Goal: Check status: Check status

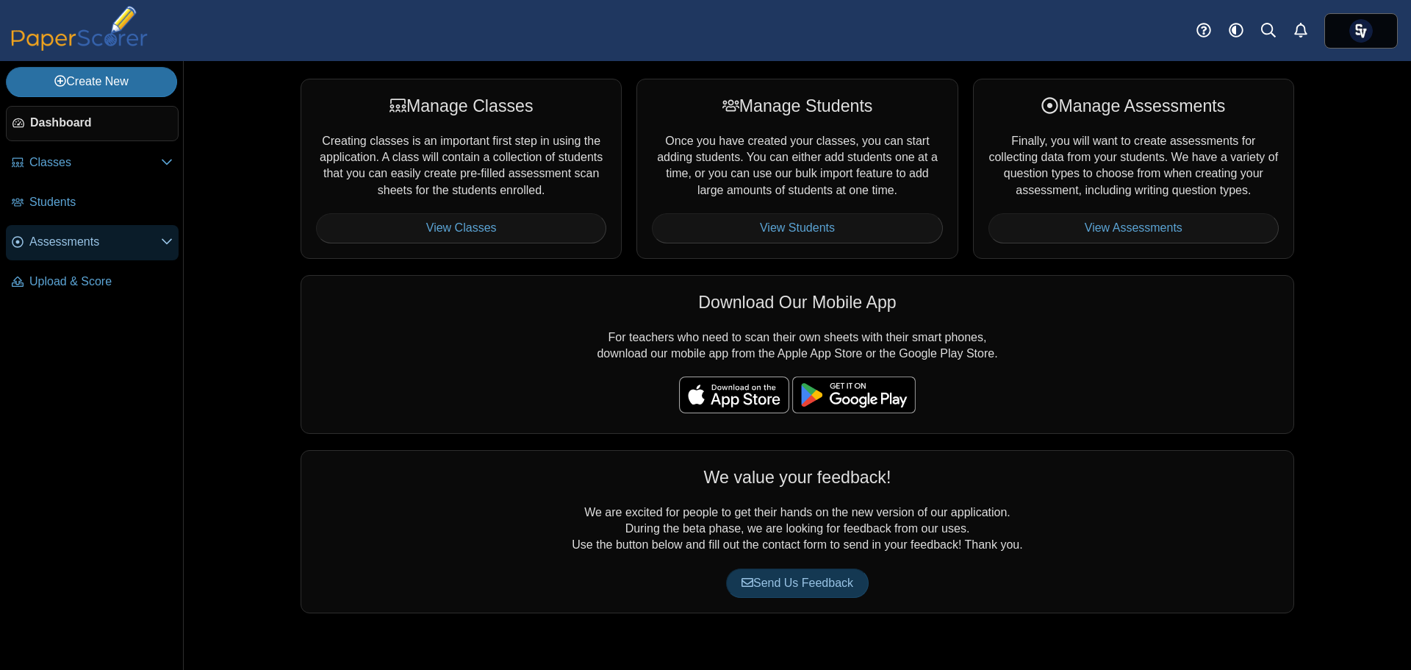
click at [101, 226] on link "Assessments" at bounding box center [92, 242] width 173 height 35
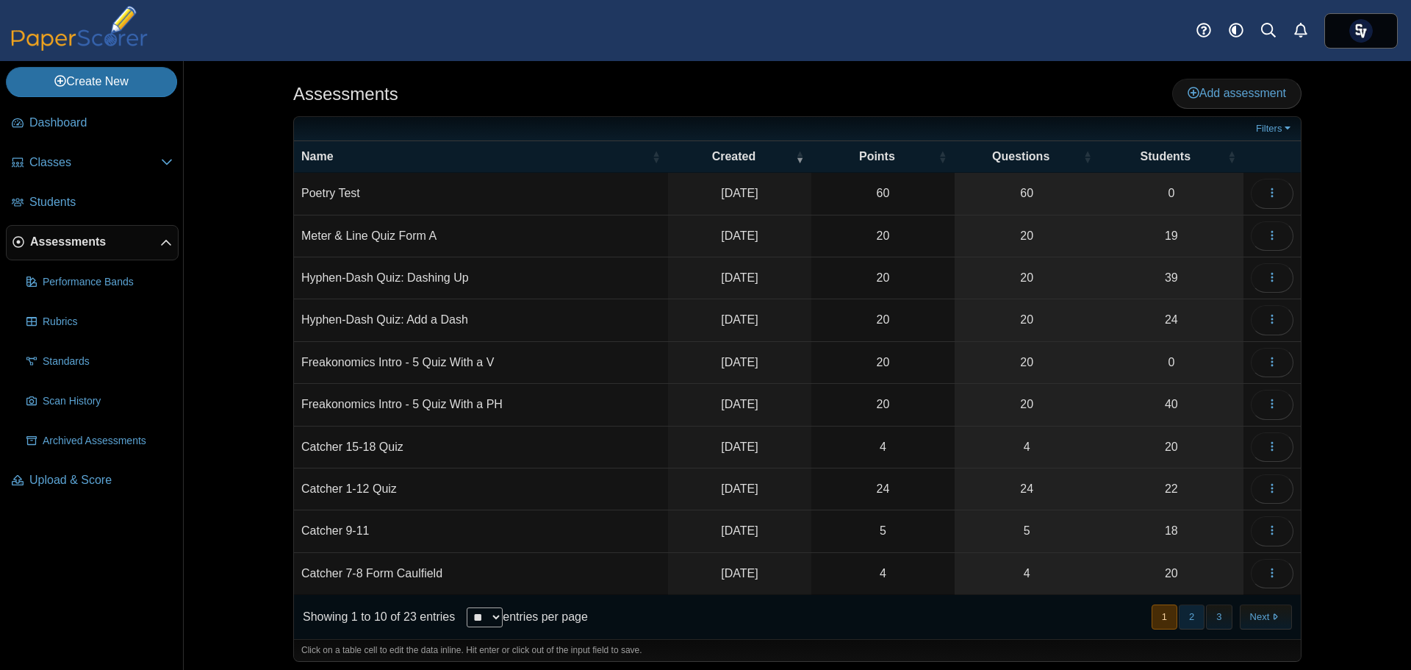
click at [1188, 614] on button "2" at bounding box center [1192, 616] width 26 height 24
click at [1266, 495] on span "button" at bounding box center [1272, 488] width 12 height 12
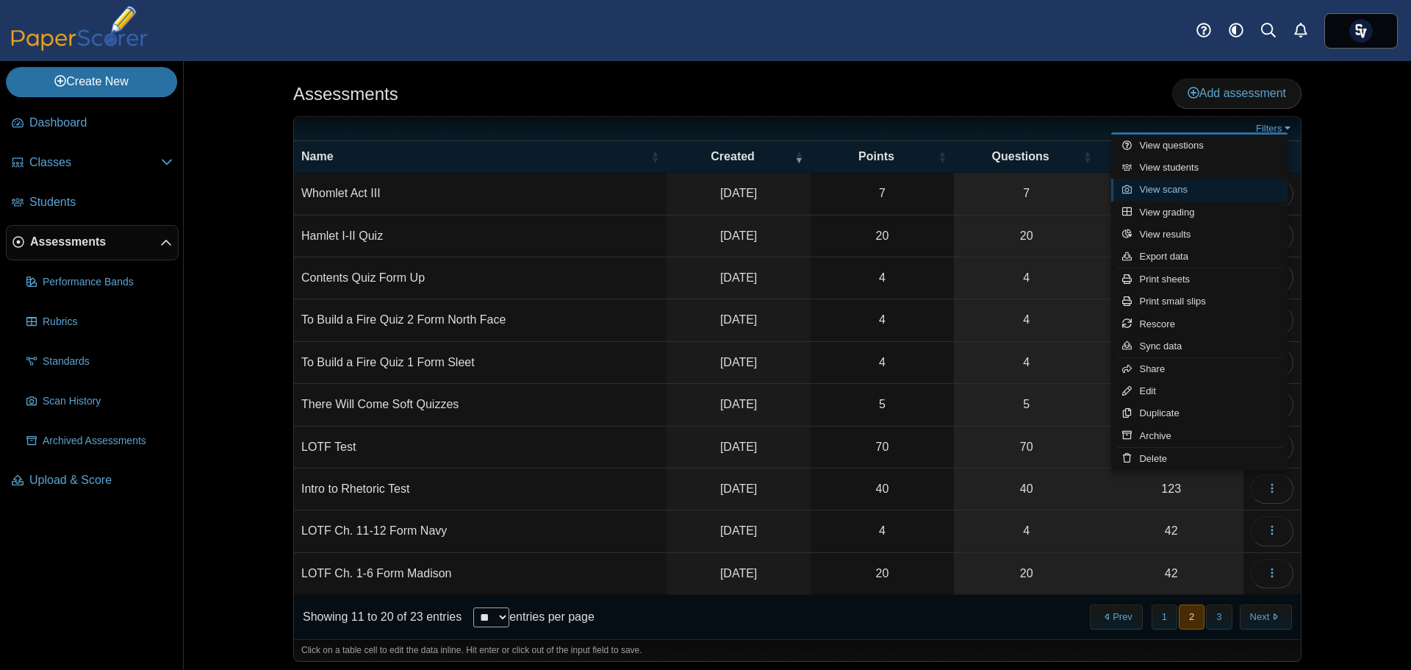
click at [1174, 189] on link "View scans" at bounding box center [1199, 190] width 176 height 22
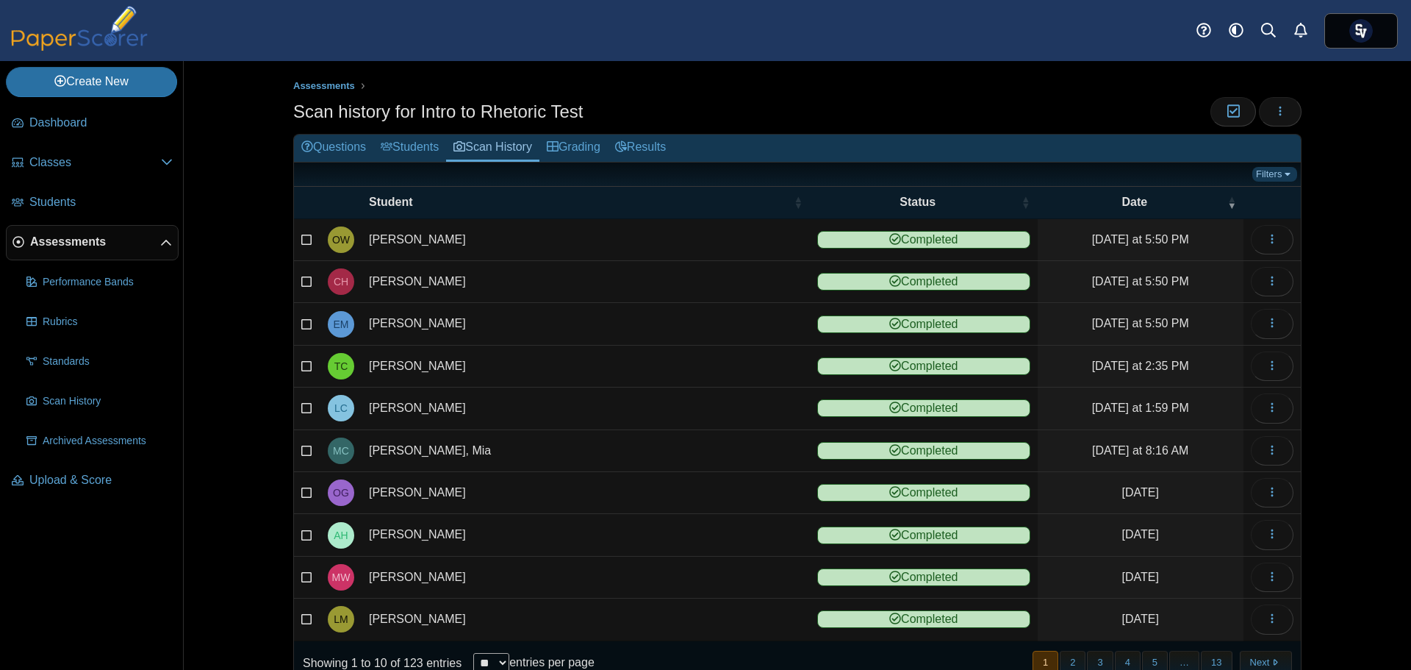
click at [1276, 172] on link "Filters" at bounding box center [1274, 174] width 45 height 15
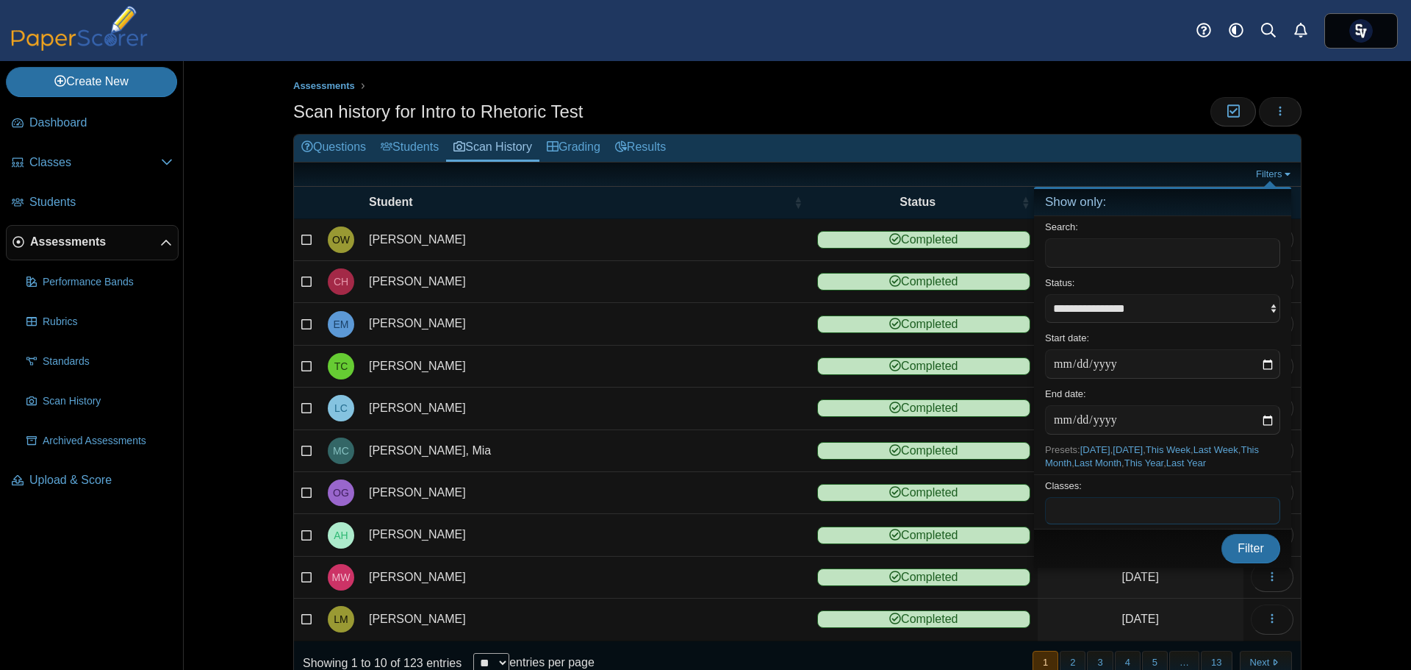
click at [1108, 509] on span at bounding box center [1163, 510] width 234 height 25
click at [1245, 552] on span "Filter" at bounding box center [1251, 548] width 26 height 12
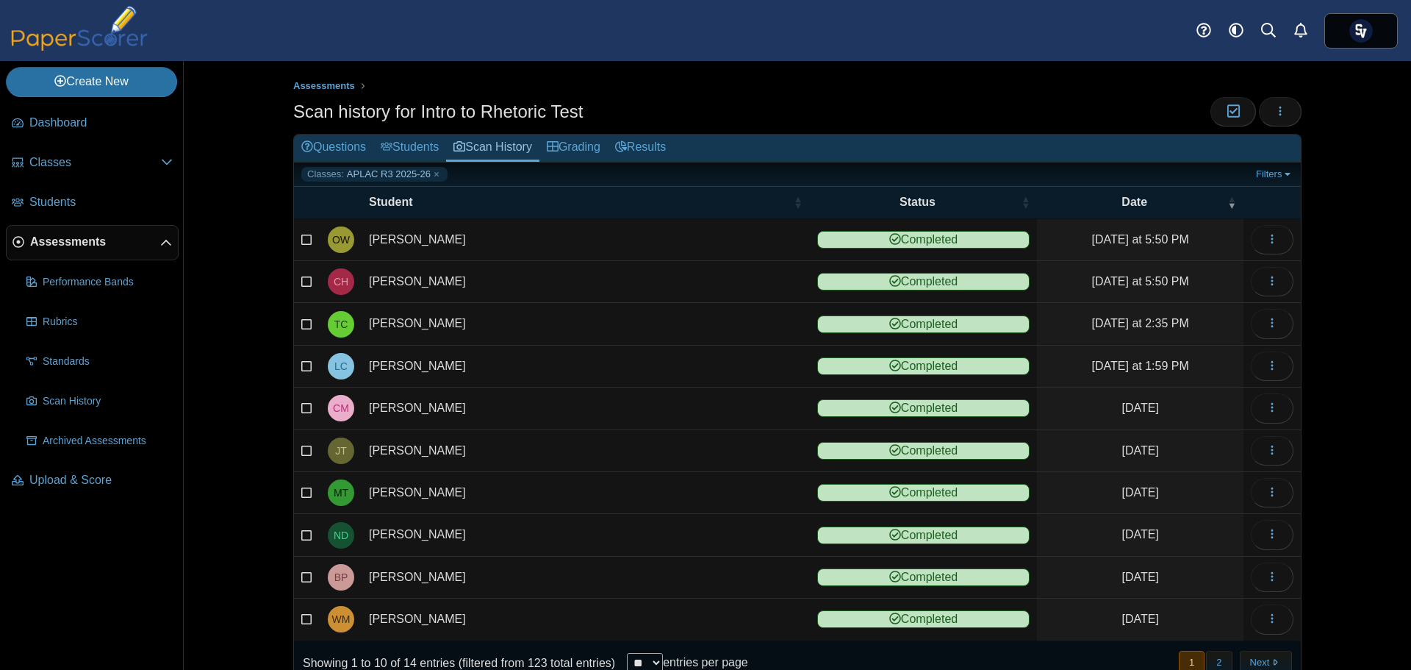
scroll to position [44, 0]
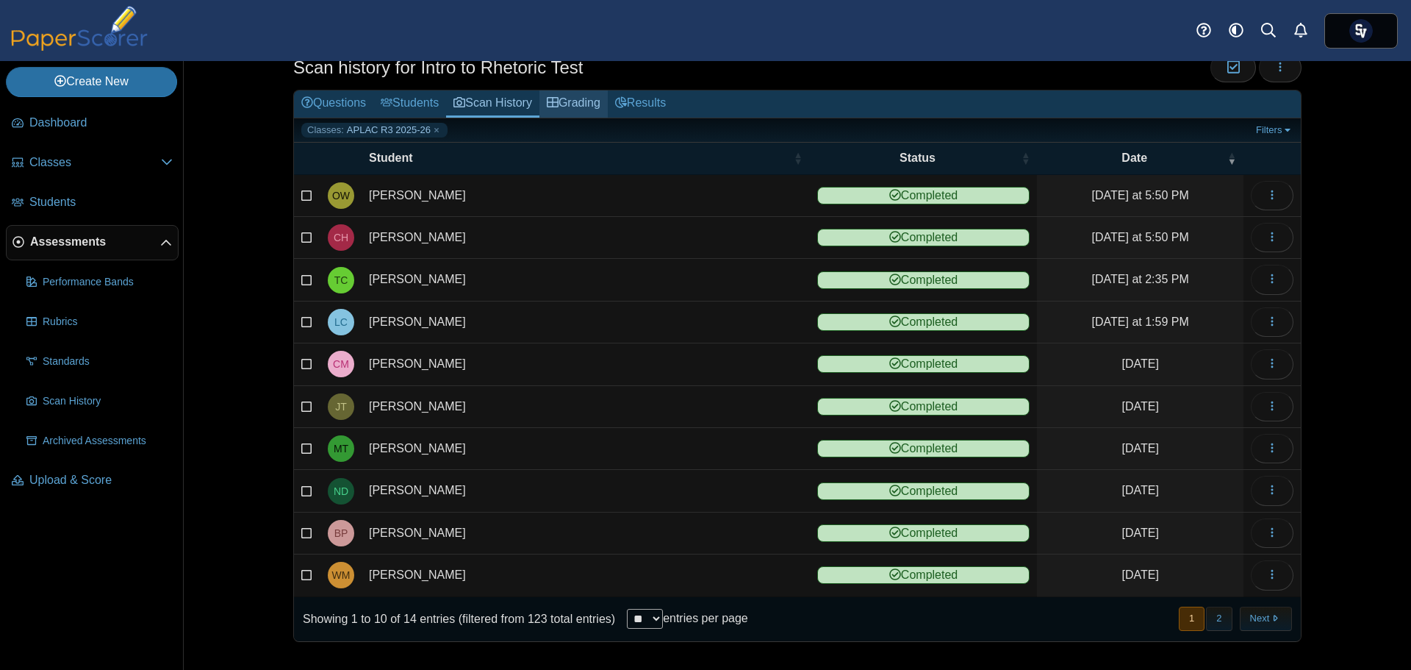
click at [564, 101] on link "Grading" at bounding box center [573, 103] width 68 height 27
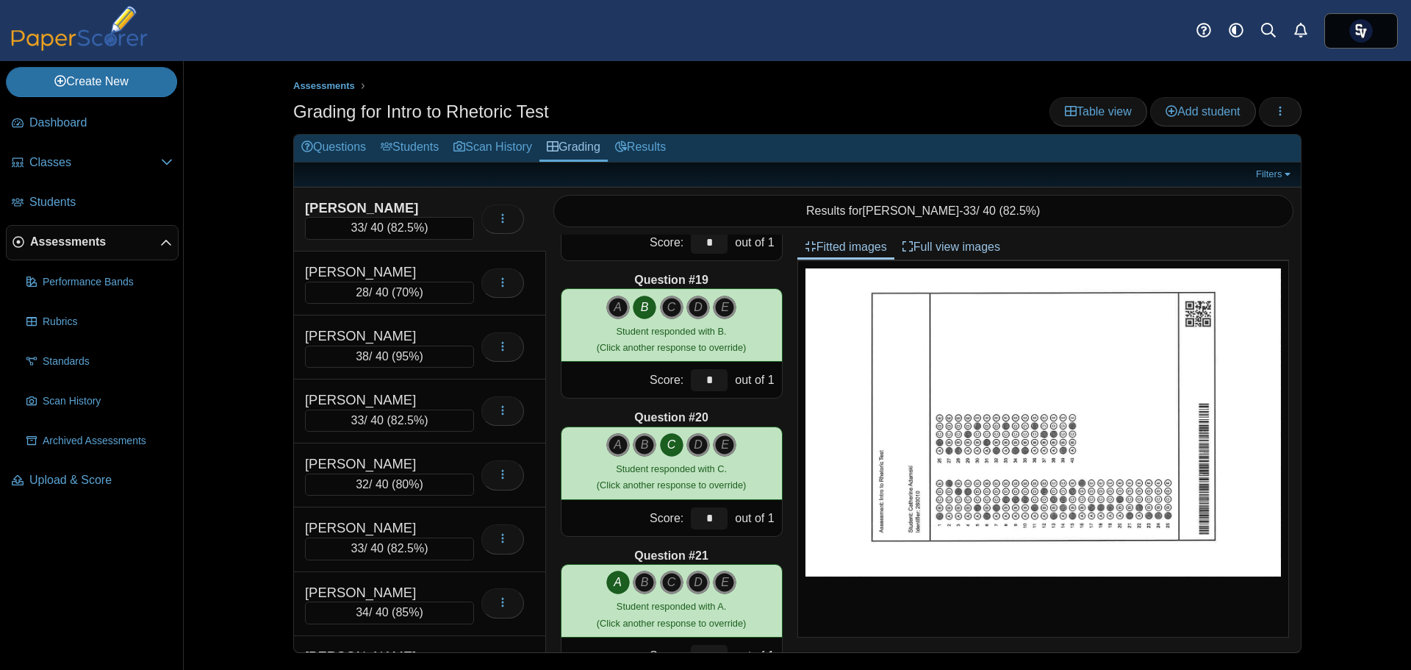
scroll to position [2425, 0]
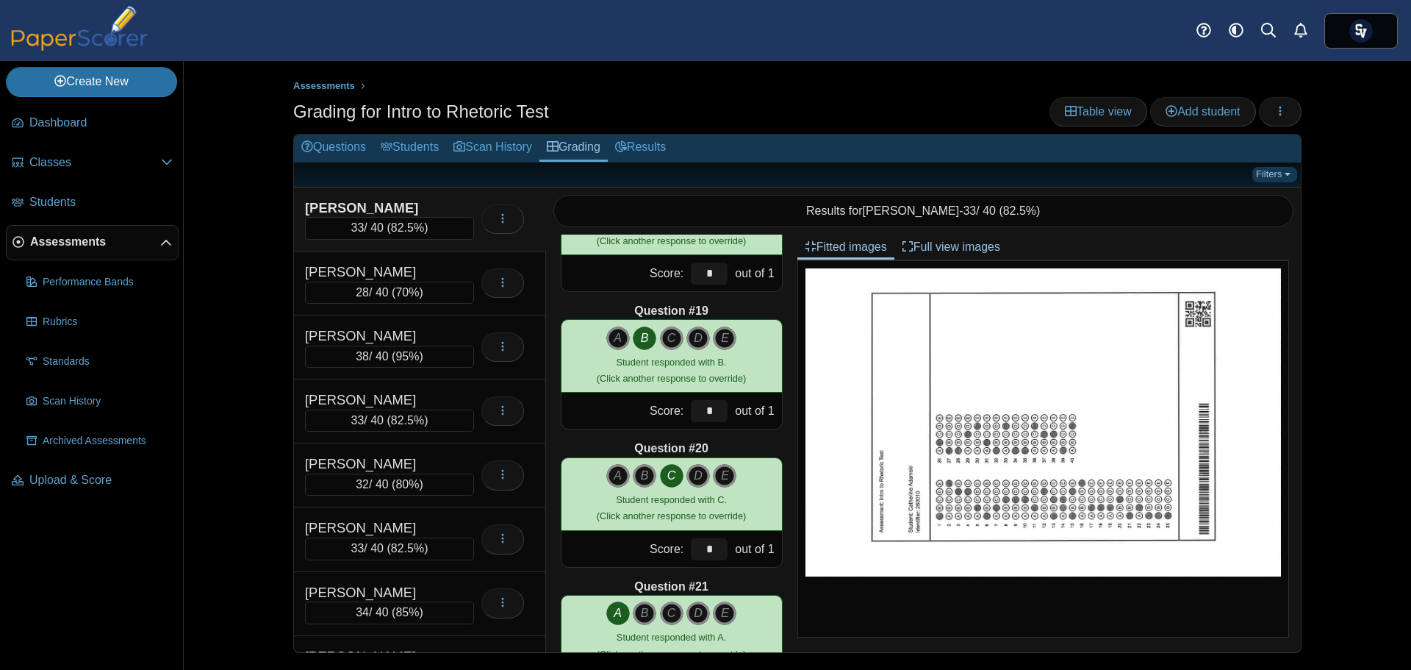
click at [1279, 168] on link "Filters" at bounding box center [1274, 174] width 45 height 15
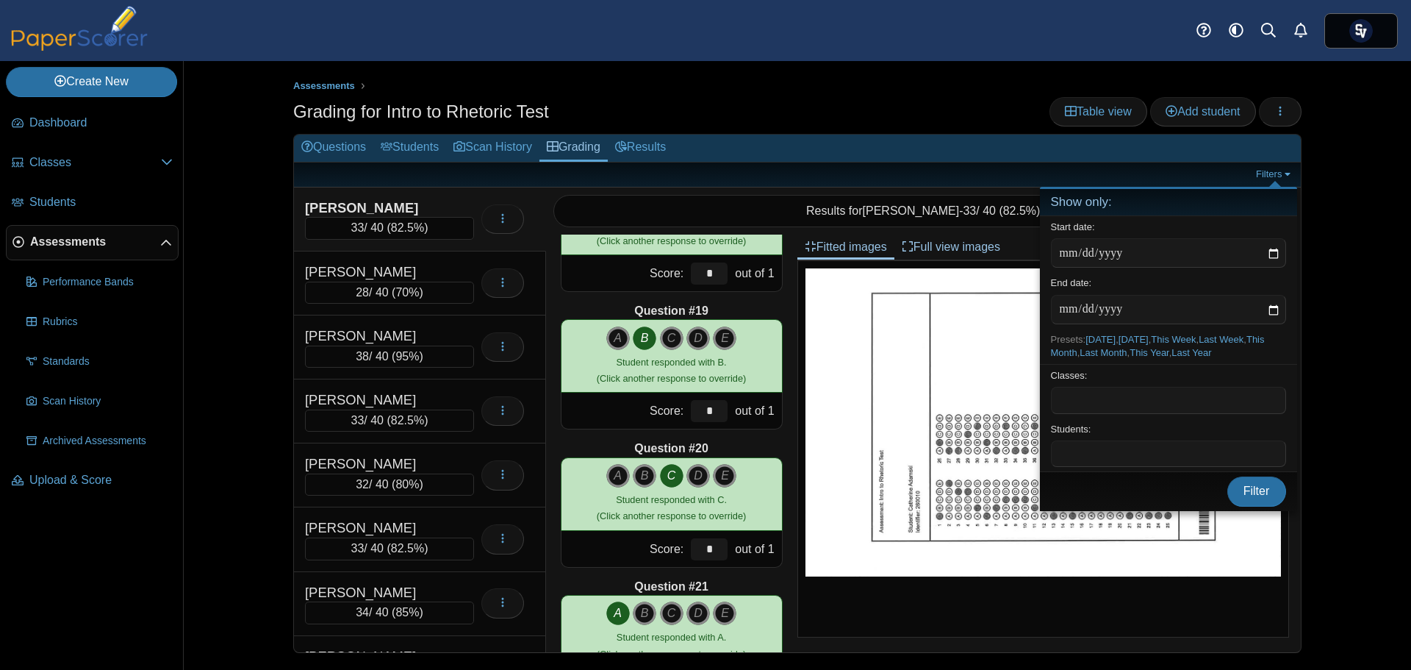
click at [1121, 384] on div "Classes: ​" at bounding box center [1168, 391] width 257 height 54
click at [1121, 392] on span at bounding box center [1169, 399] width 234 height 25
click at [1252, 484] on span "Filter" at bounding box center [1256, 490] width 26 height 12
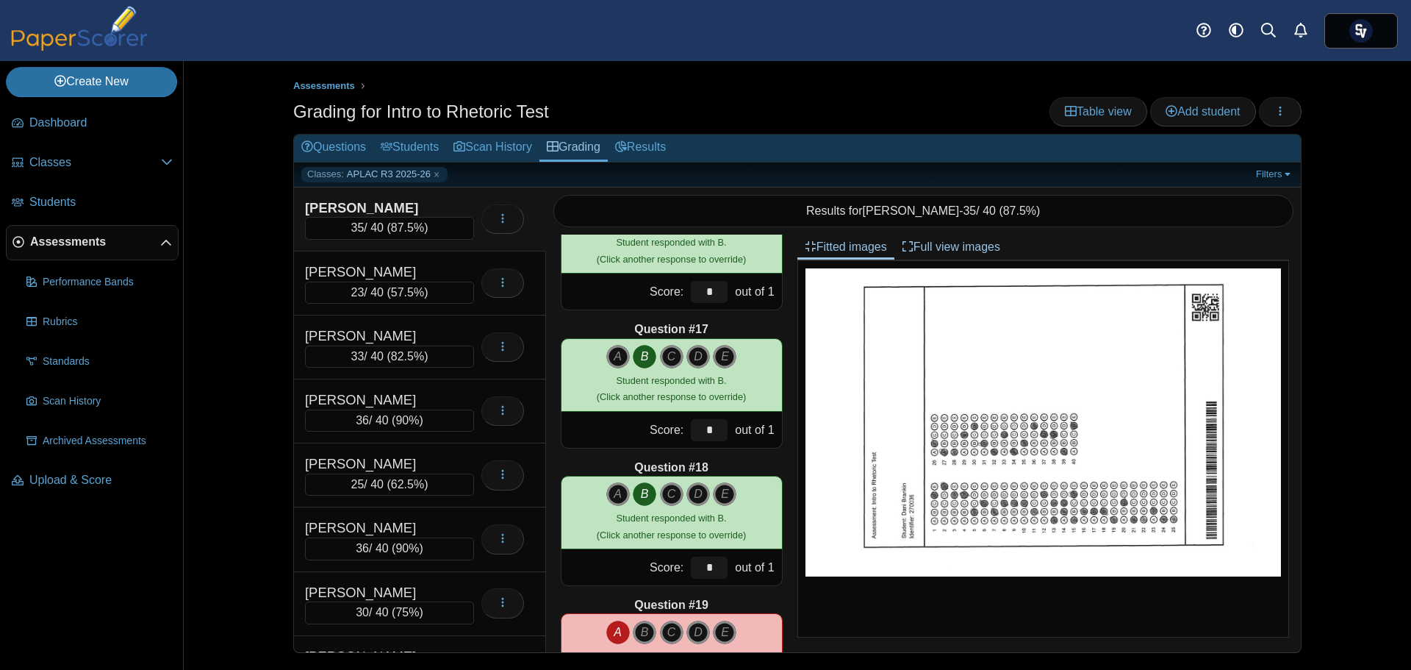
scroll to position [2278, 0]
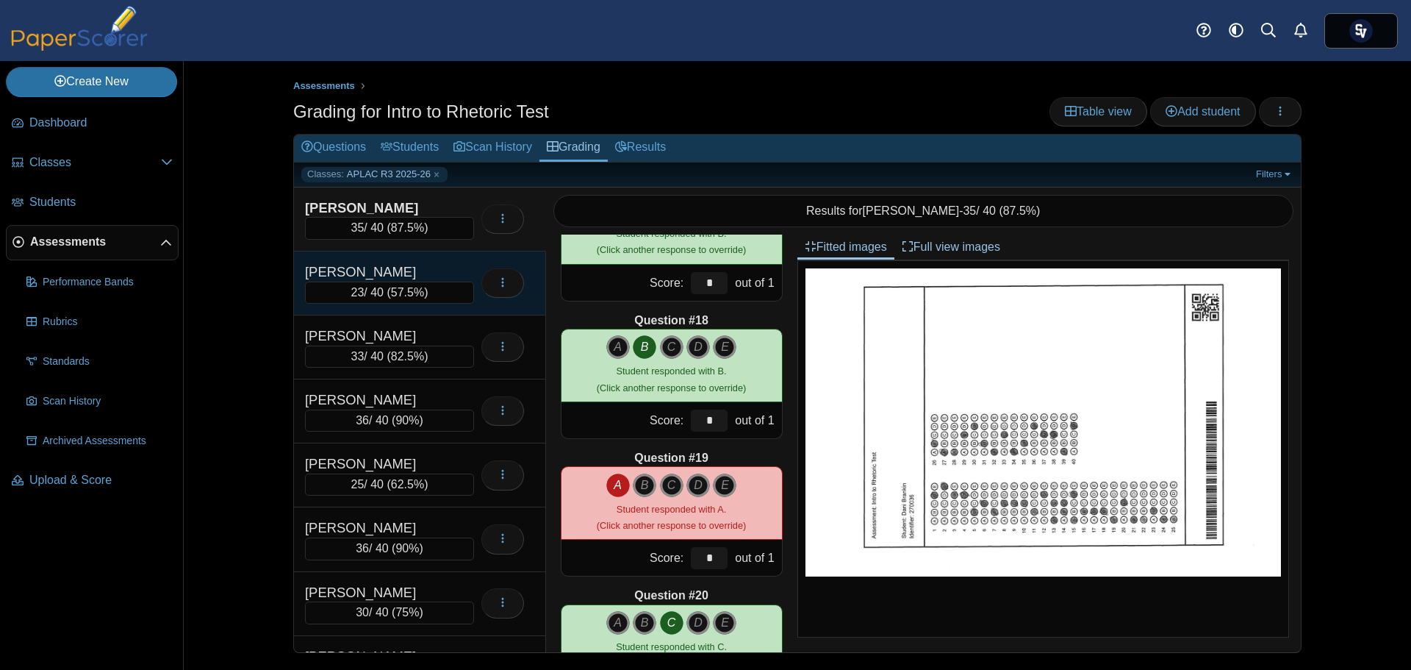
click at [442, 274] on div "[PERSON_NAME]" at bounding box center [378, 271] width 147 height 19
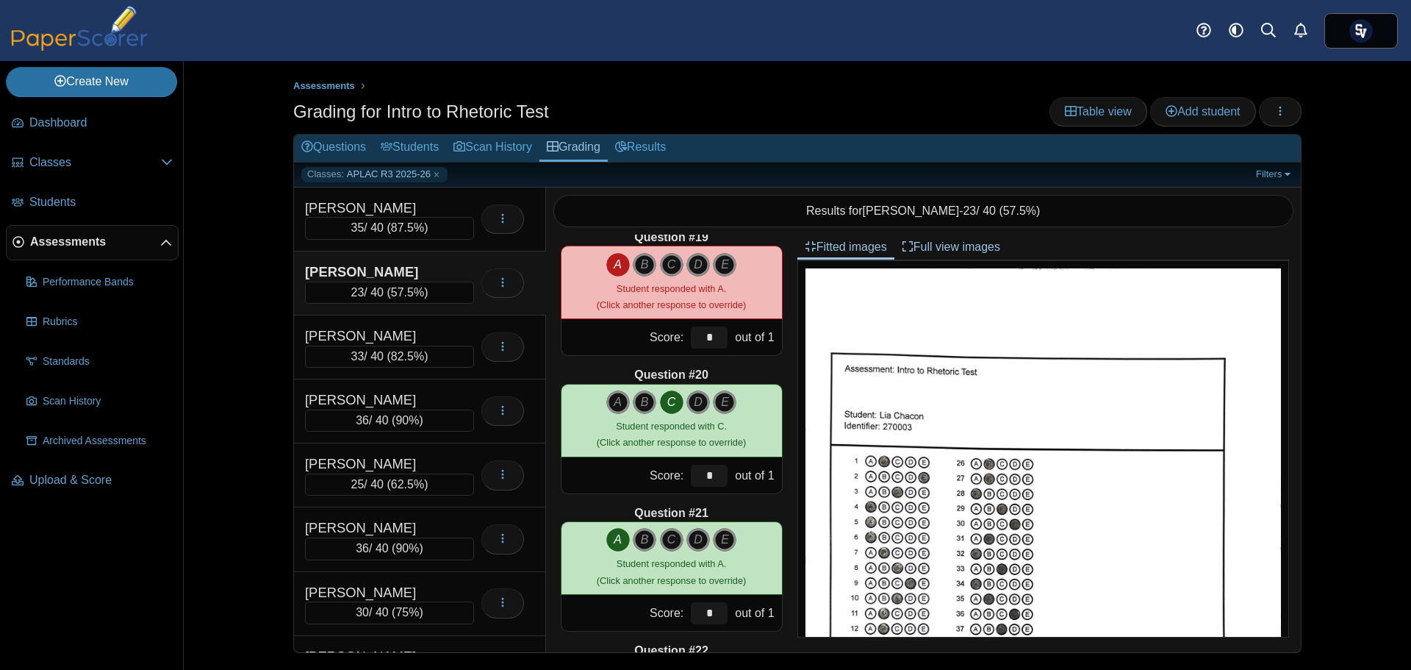
scroll to position [2352, 0]
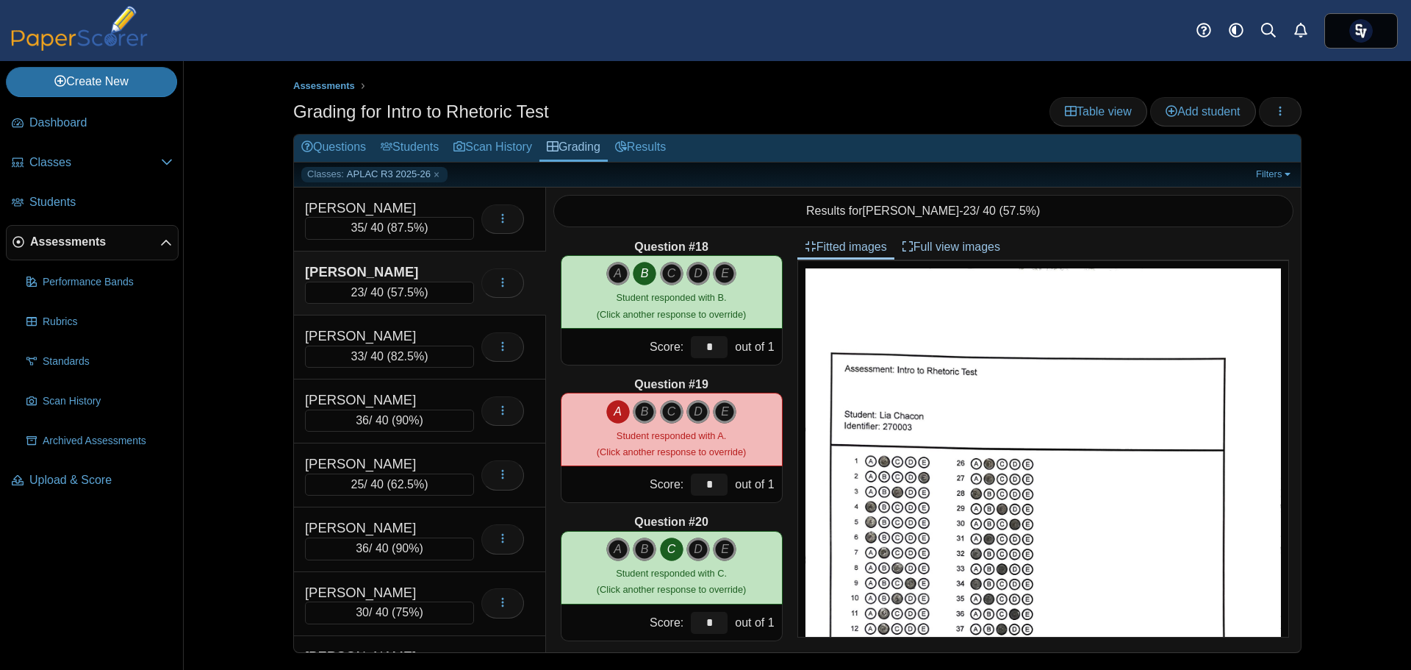
click at [412, 273] on div "[PERSON_NAME]" at bounding box center [378, 271] width 147 height 19
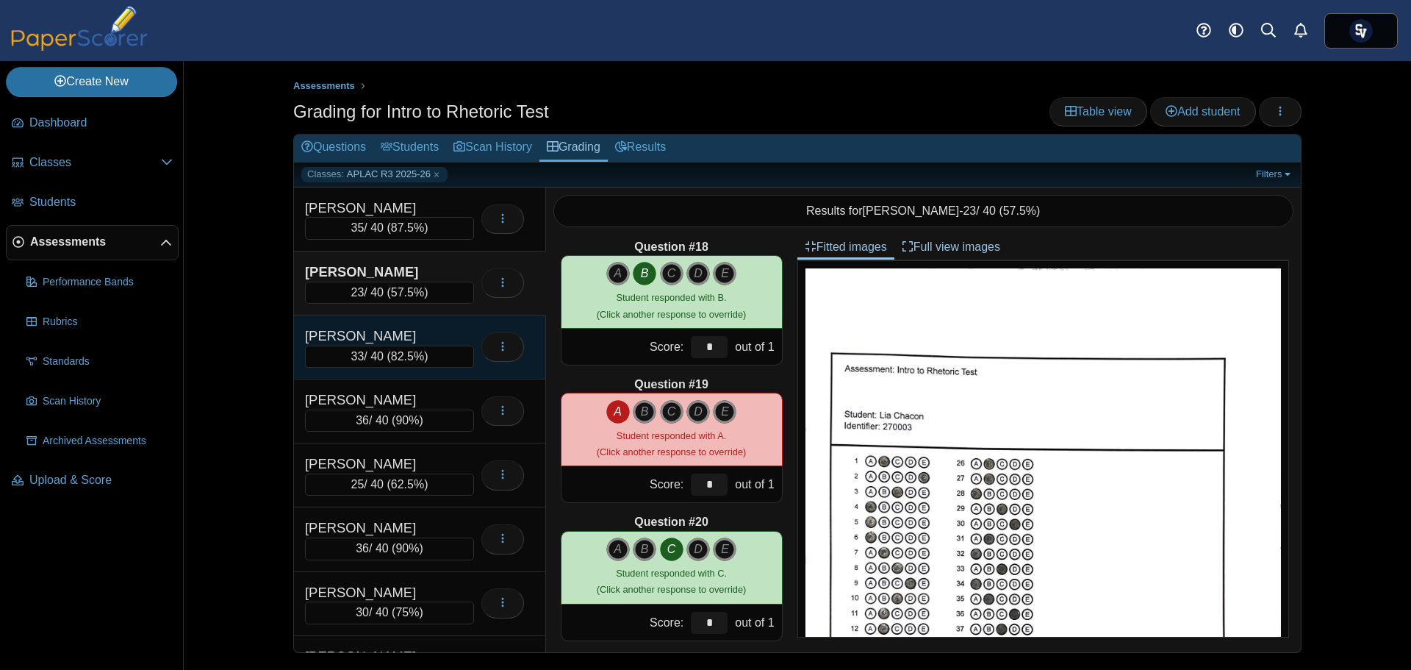
click at [412, 345] on div "33 / 40 ( 82.5% )" at bounding box center [389, 356] width 169 height 22
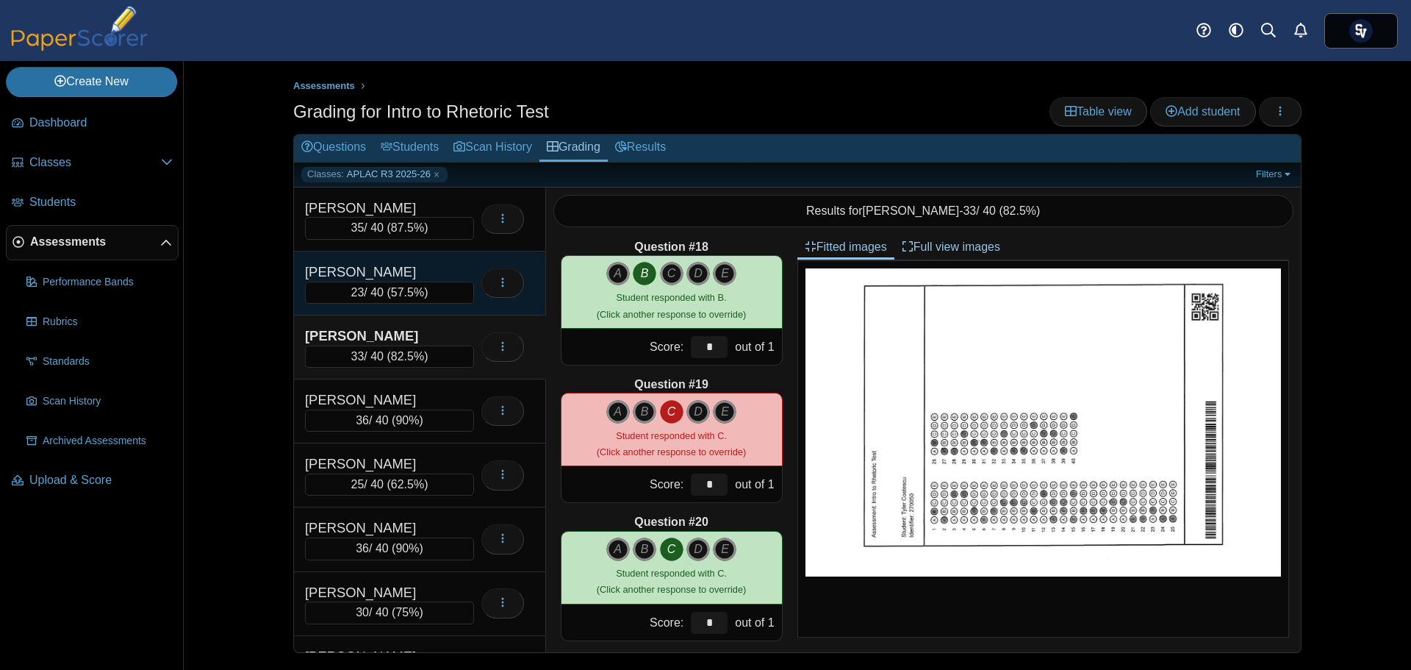
click at [400, 286] on span "57.5%" at bounding box center [407, 292] width 33 height 12
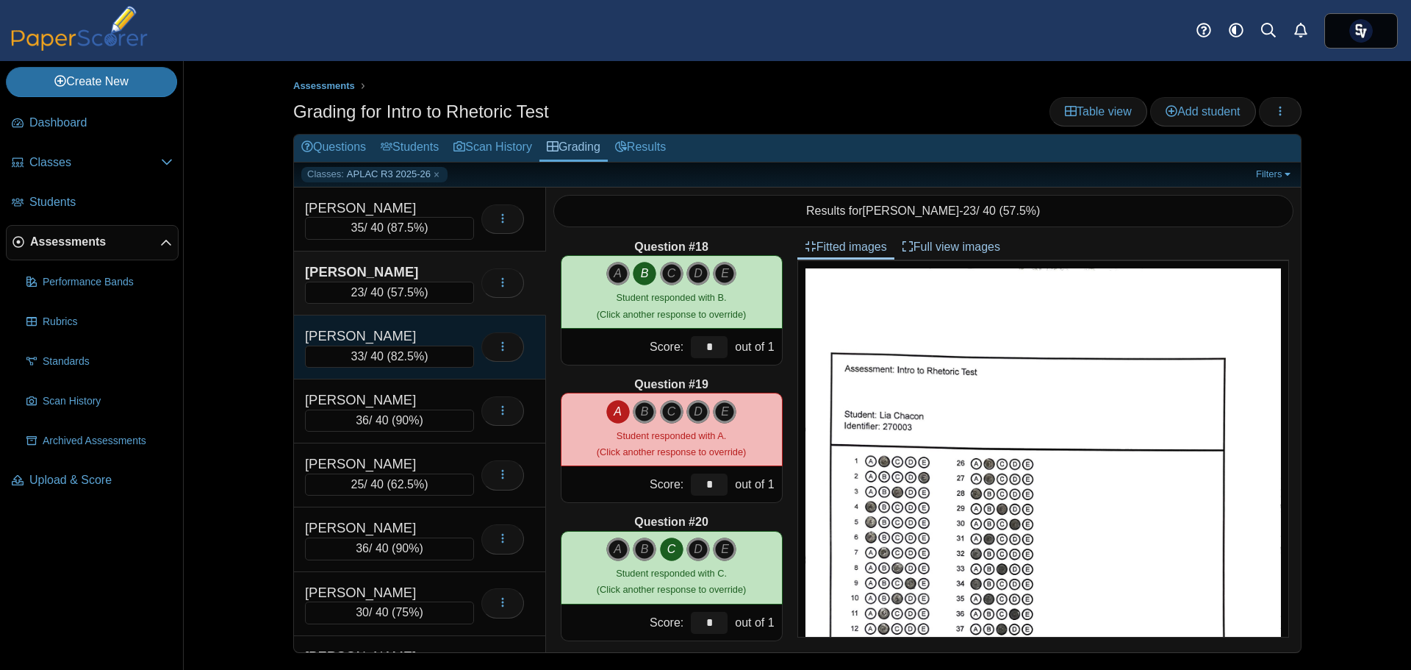
click at [401, 341] on div "[PERSON_NAME]" at bounding box center [378, 335] width 147 height 19
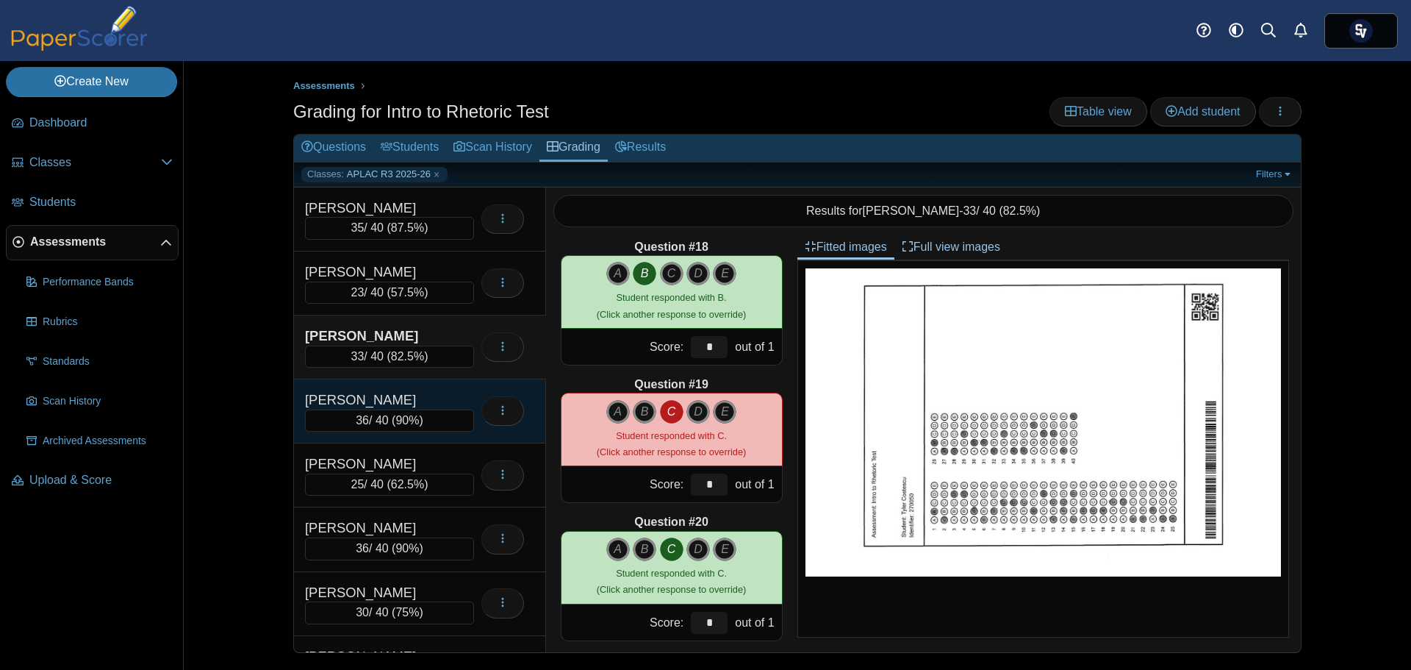
click at [404, 419] on span "90%" at bounding box center [407, 420] width 24 height 12
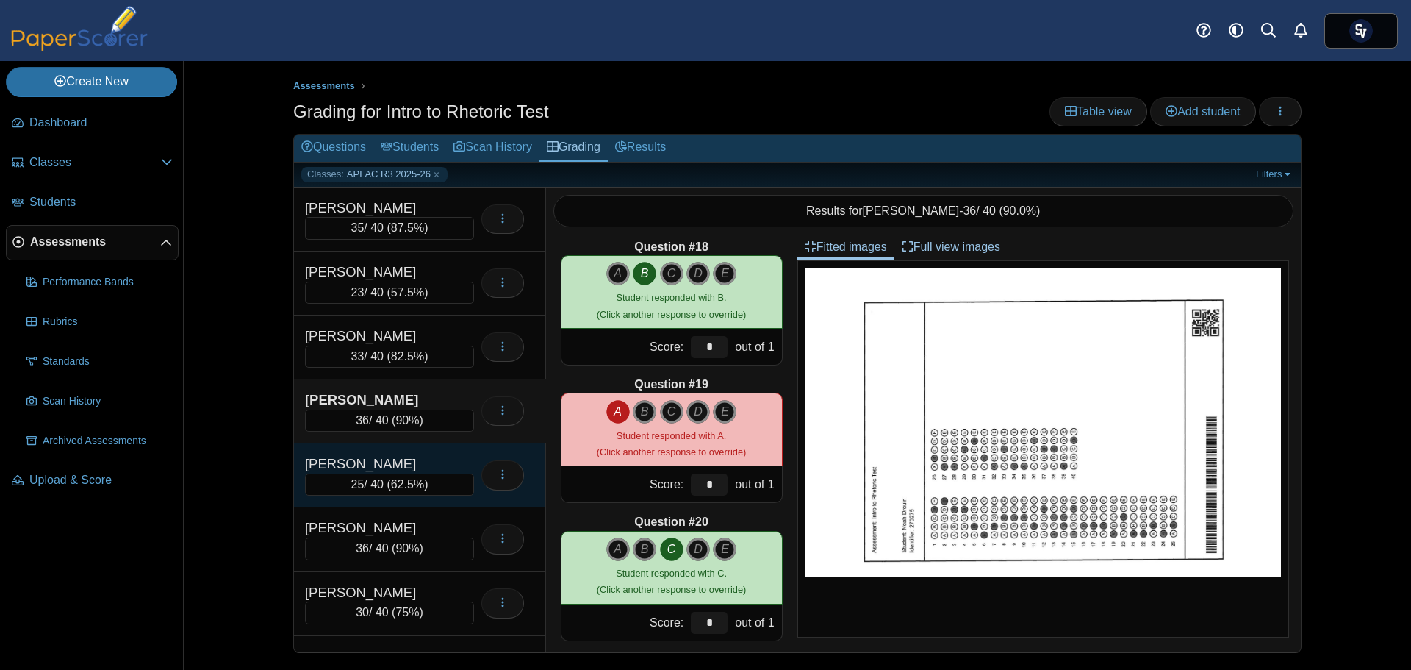
click at [421, 471] on div "[PERSON_NAME]" at bounding box center [378, 463] width 147 height 19
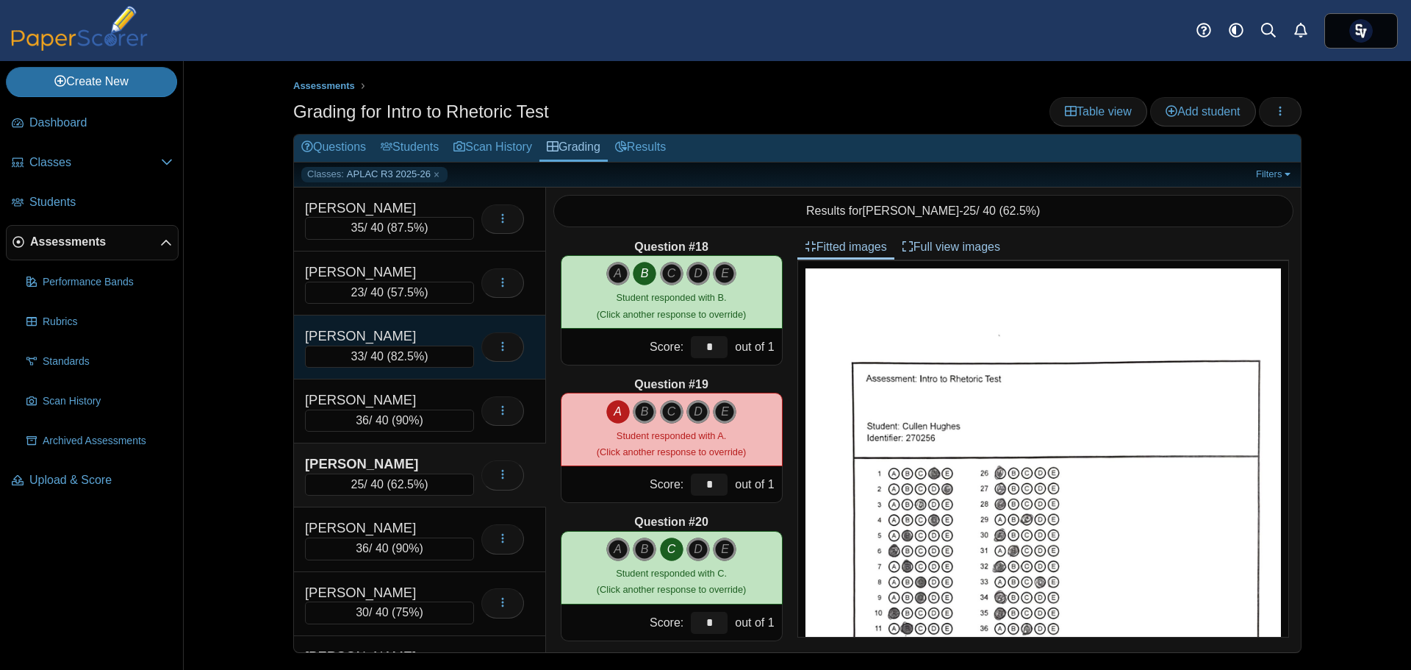
click at [393, 334] on div "[PERSON_NAME]" at bounding box center [378, 335] width 147 height 19
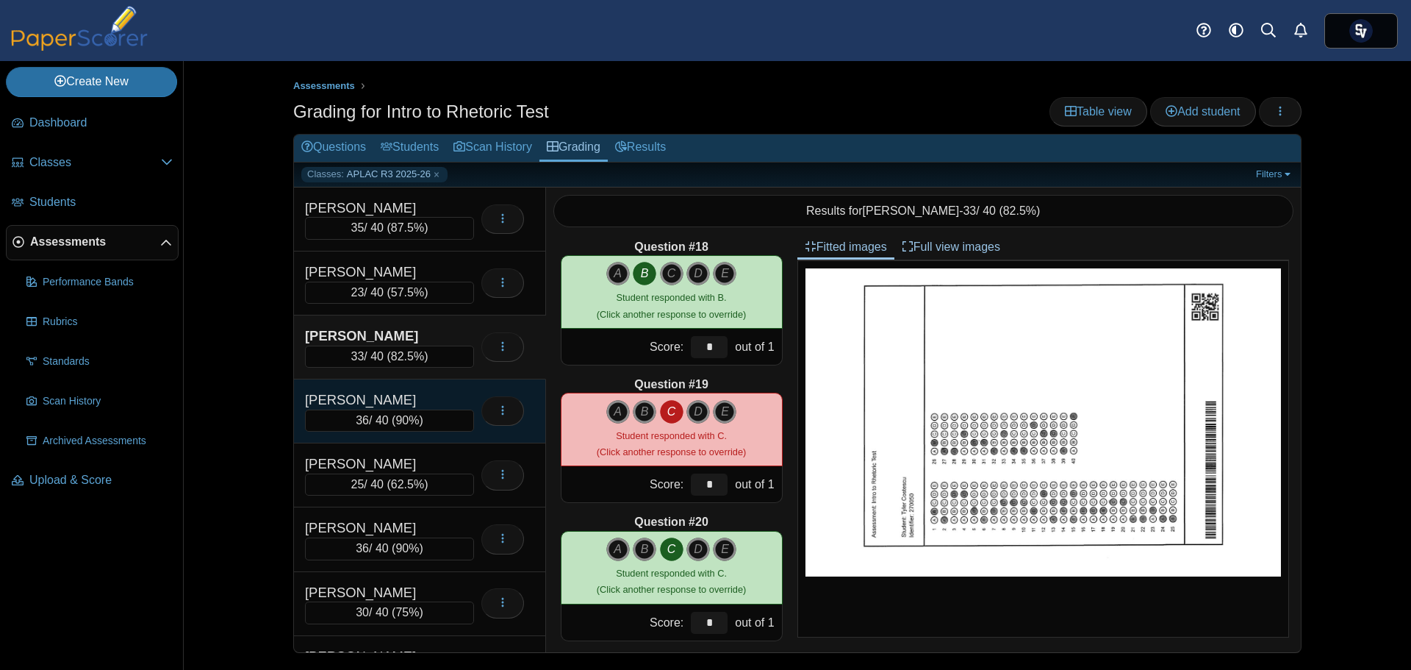
click at [399, 392] on div "[PERSON_NAME]" at bounding box center [378, 399] width 147 height 19
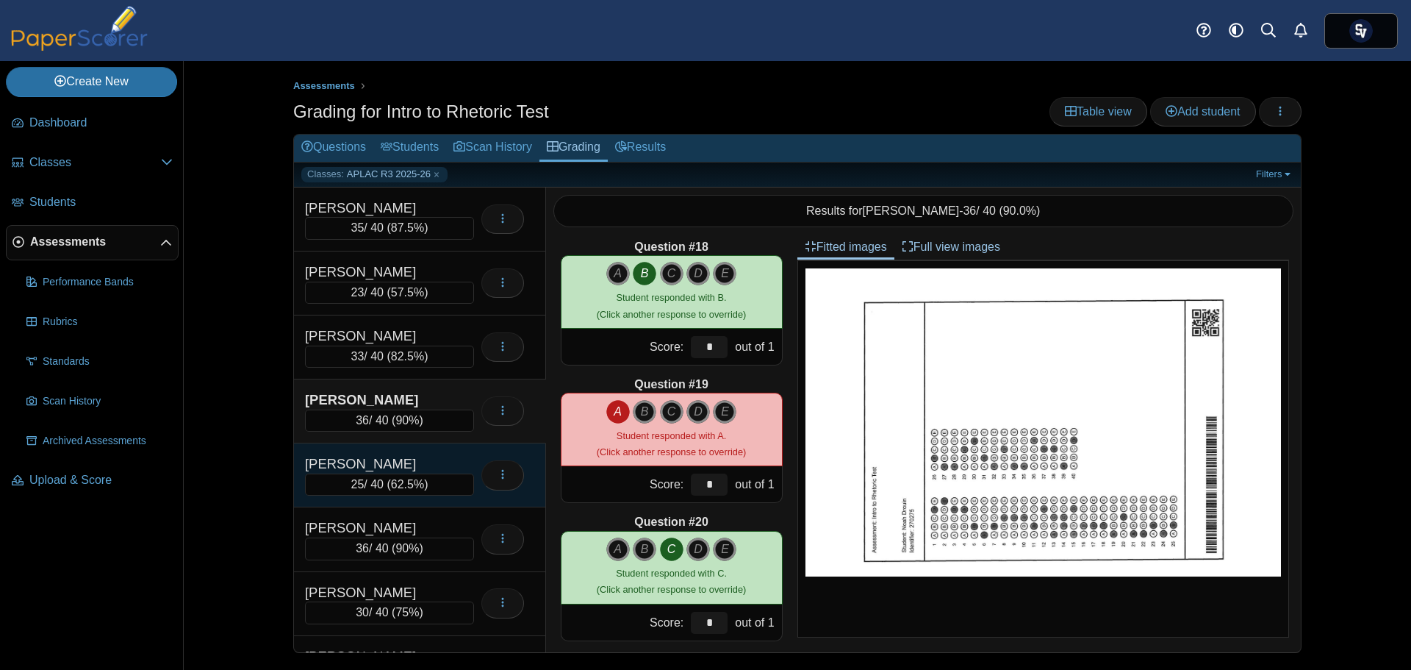
click at [398, 467] on div "[PERSON_NAME]" at bounding box center [378, 463] width 147 height 19
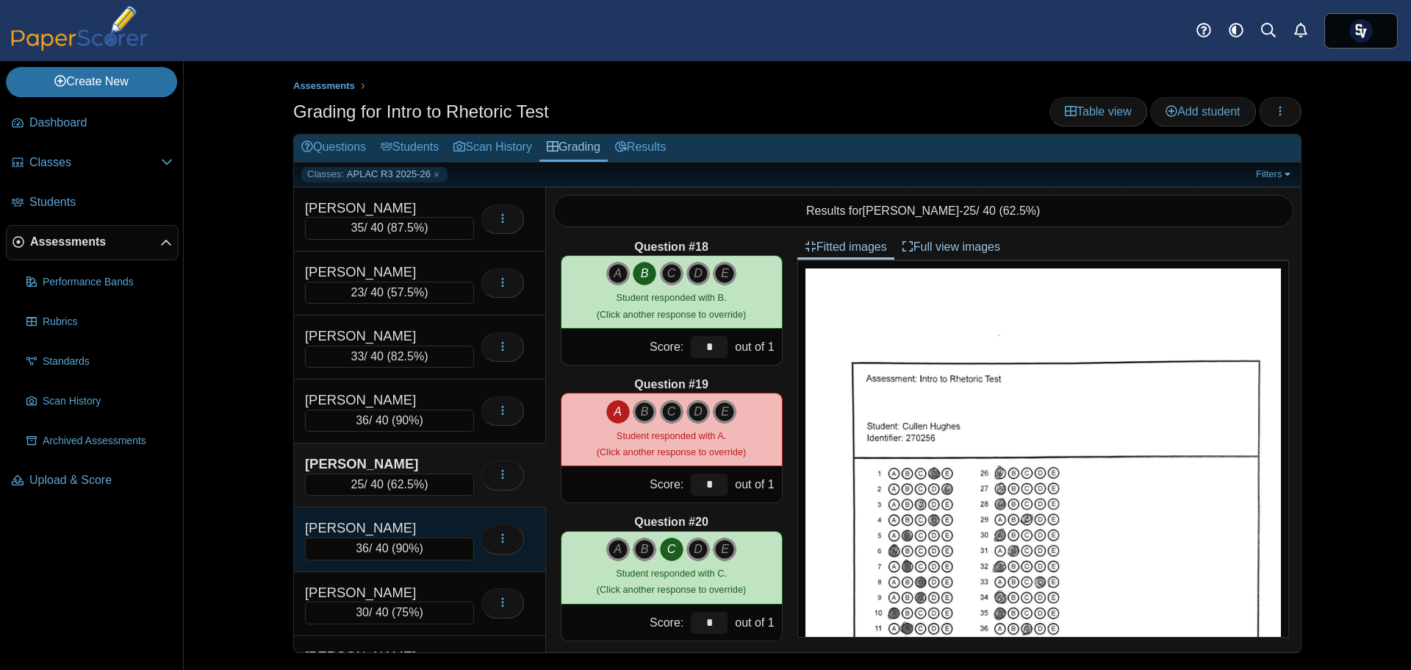
click at [415, 529] on div "[PERSON_NAME]" at bounding box center [378, 527] width 147 height 19
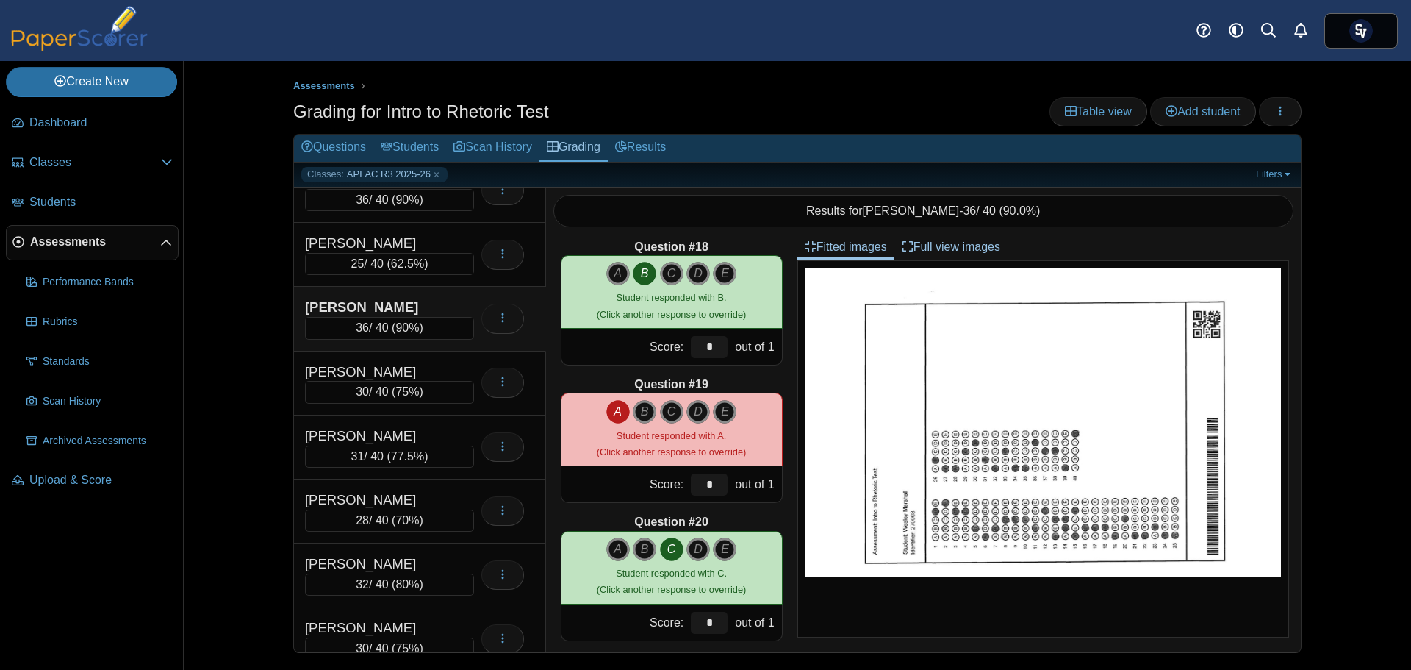
scroll to position [294, 0]
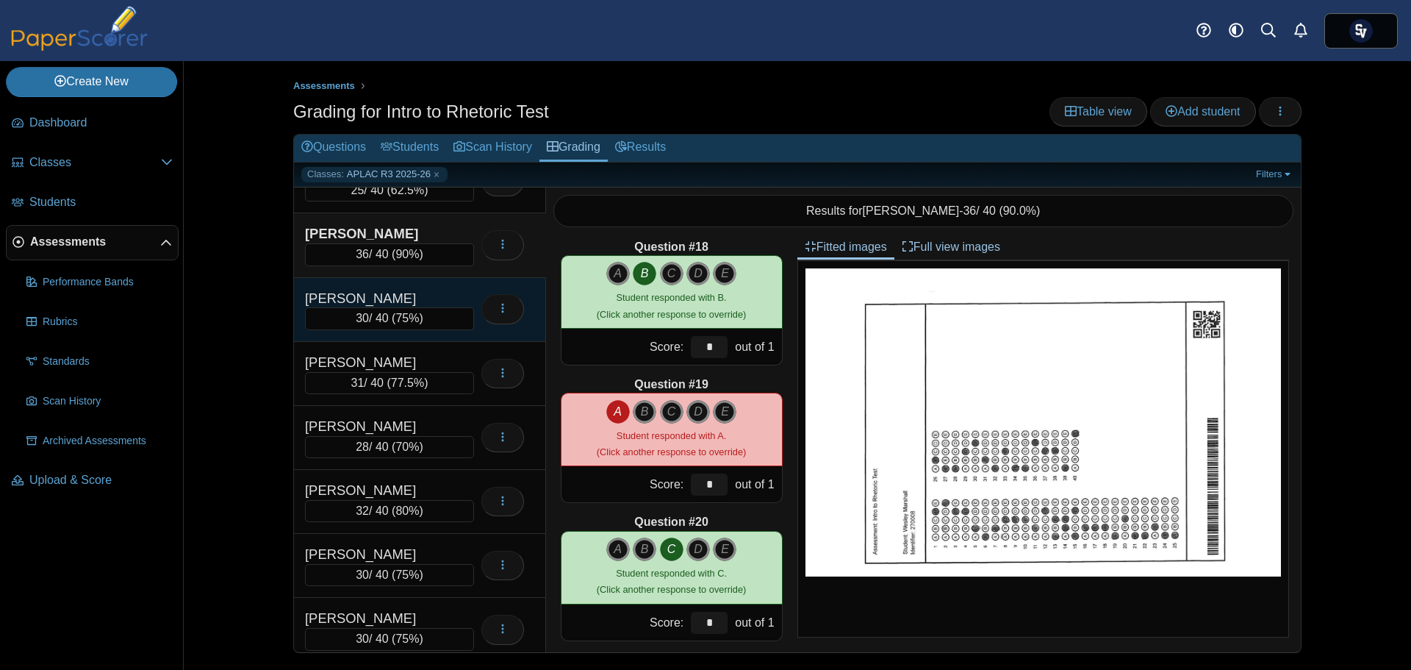
click at [397, 309] on div "30 / 40 ( 75% )" at bounding box center [389, 318] width 169 height 22
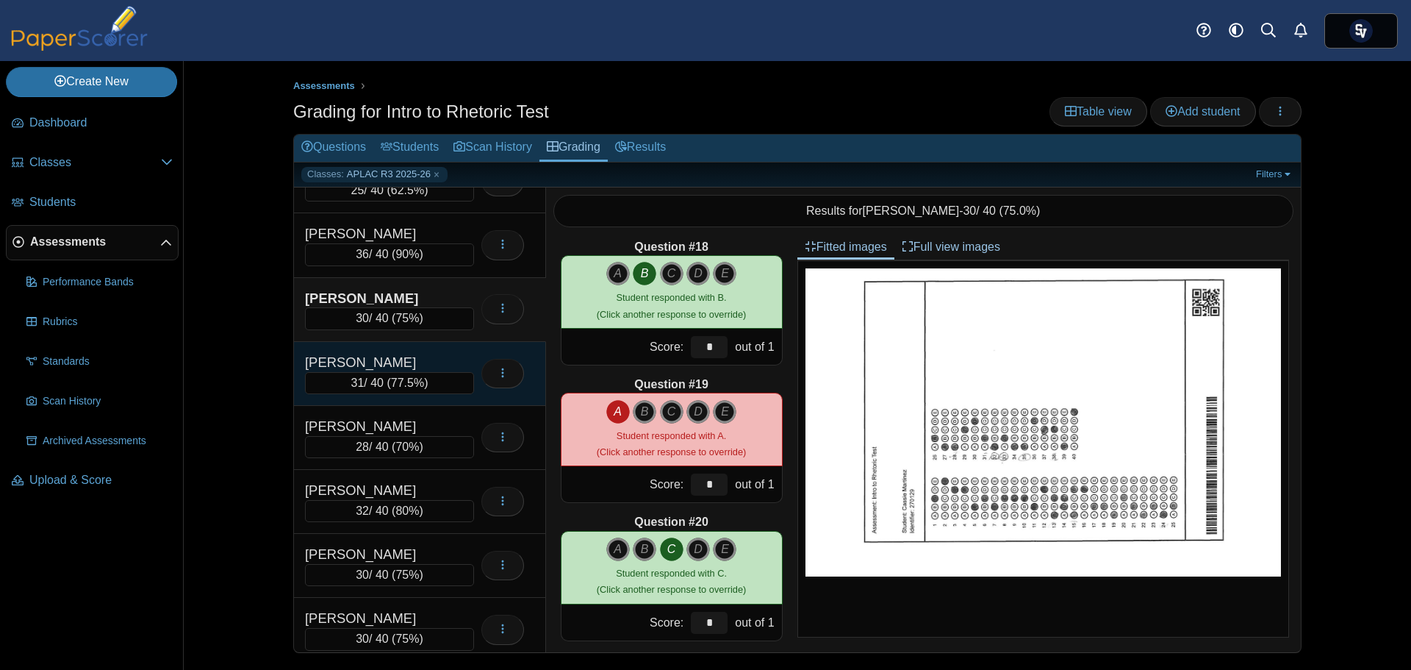
click at [392, 359] on div "[PERSON_NAME]" at bounding box center [378, 362] width 147 height 19
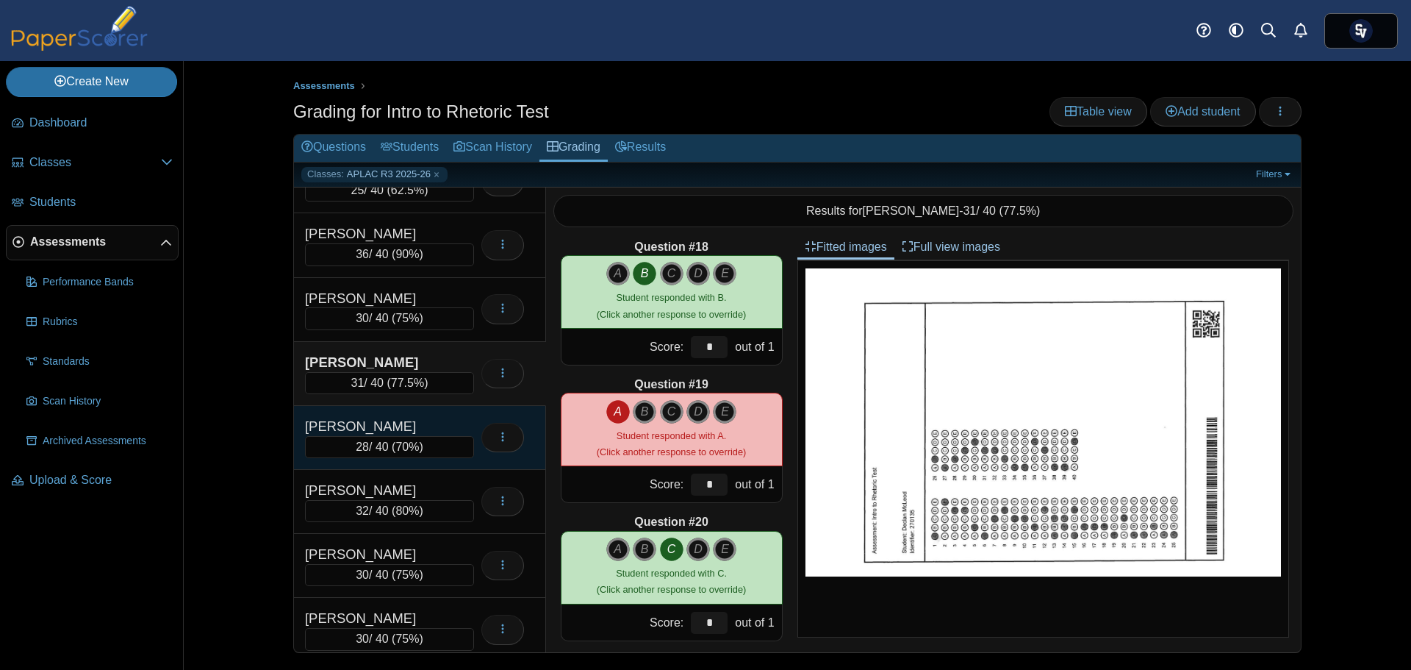
click at [386, 426] on div "[PERSON_NAME]" at bounding box center [378, 426] width 147 height 19
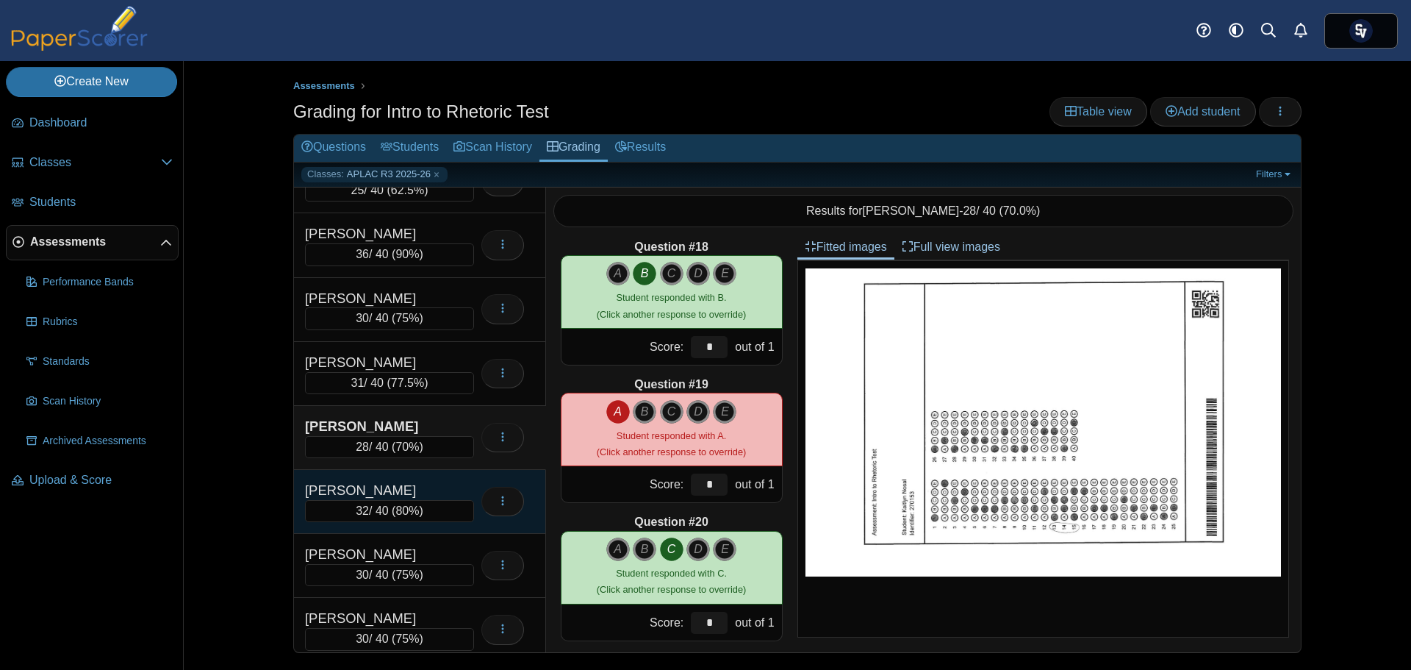
click at [395, 508] on div "32 / 40 ( 80% )" at bounding box center [389, 511] width 169 height 22
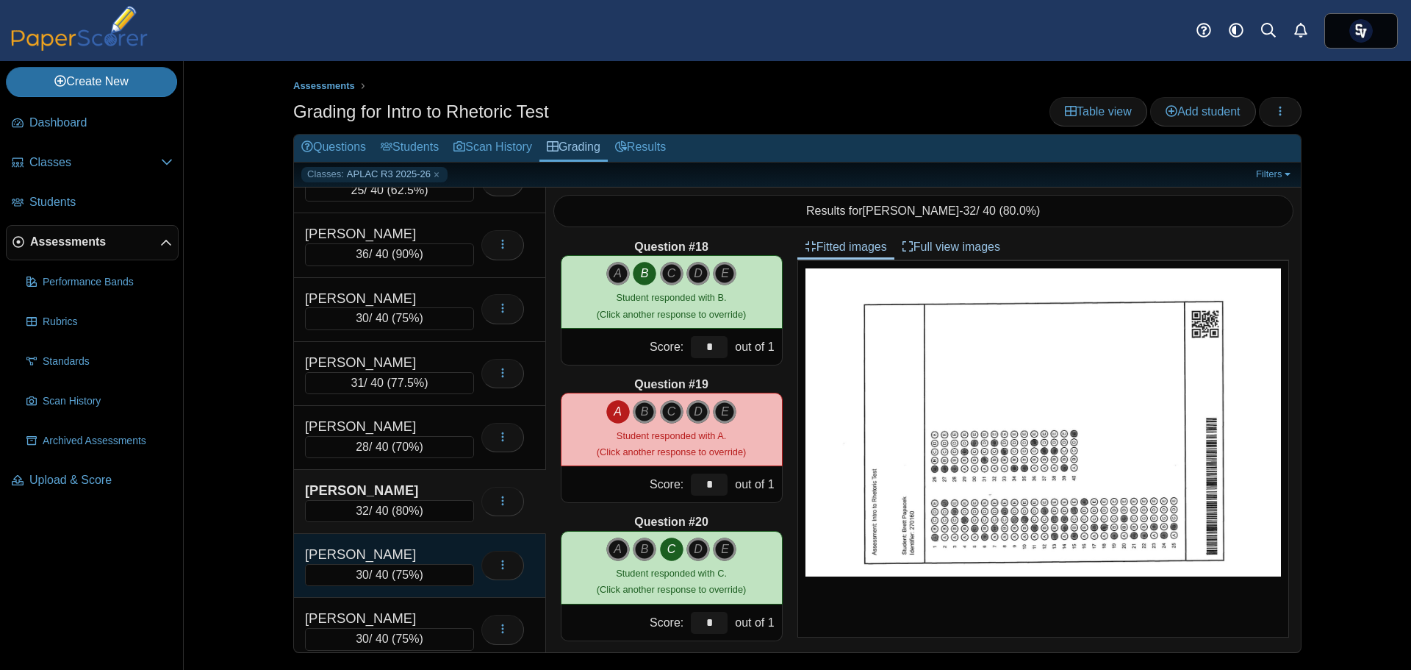
click at [395, 548] on div "[PERSON_NAME]" at bounding box center [378, 554] width 147 height 19
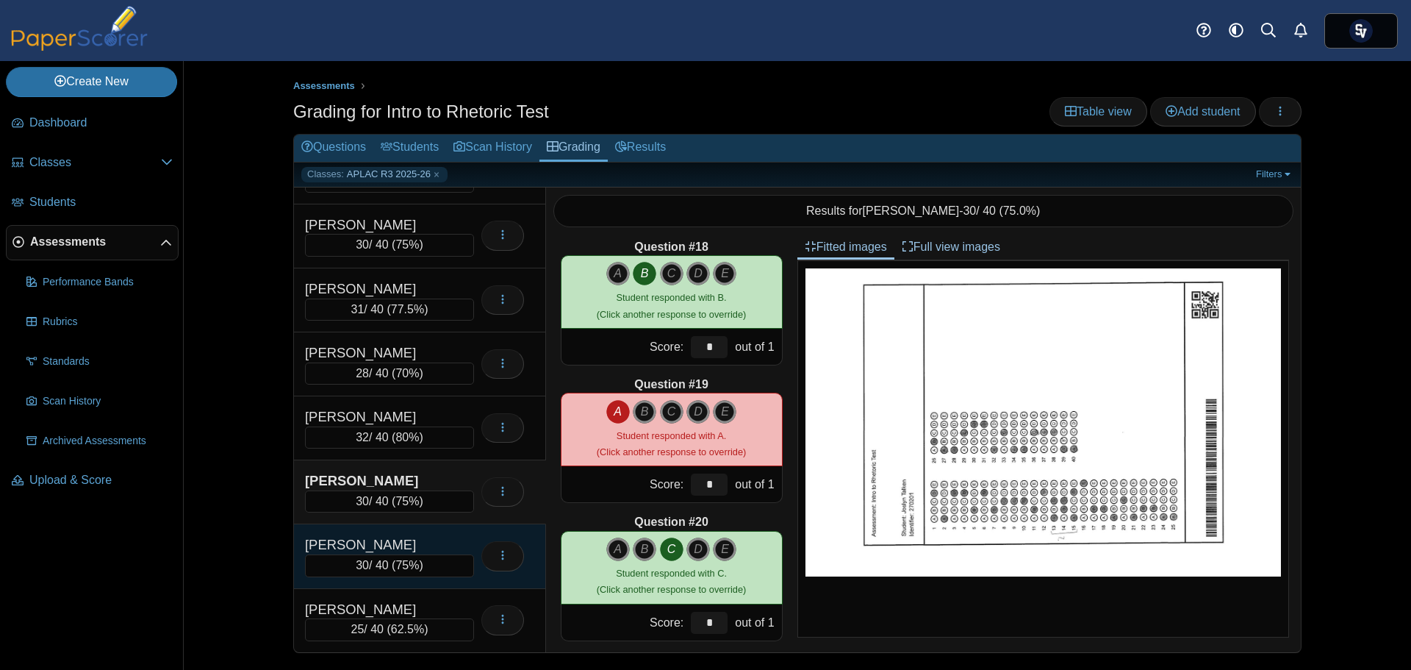
scroll to position [431, 0]
click at [412, 546] on div "[PERSON_NAME]" at bounding box center [378, 545] width 147 height 19
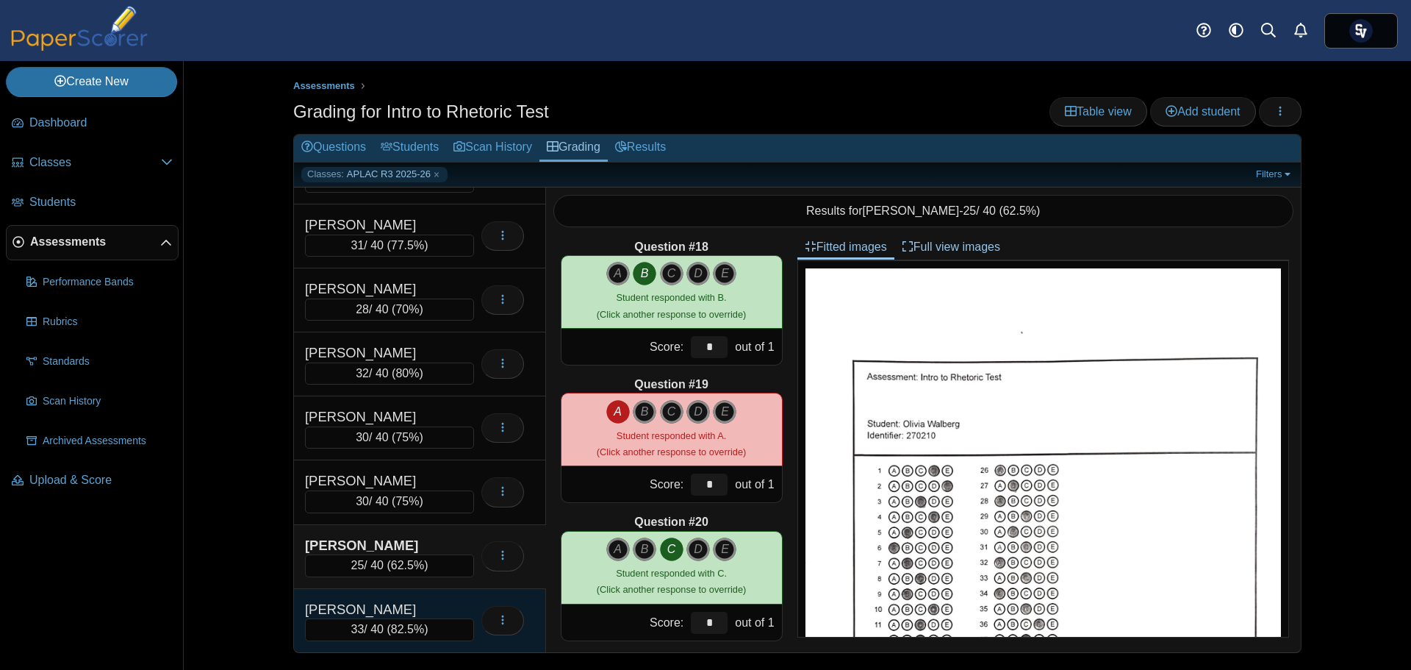
click at [403, 606] on div "[PERSON_NAME]" at bounding box center [378, 609] width 147 height 19
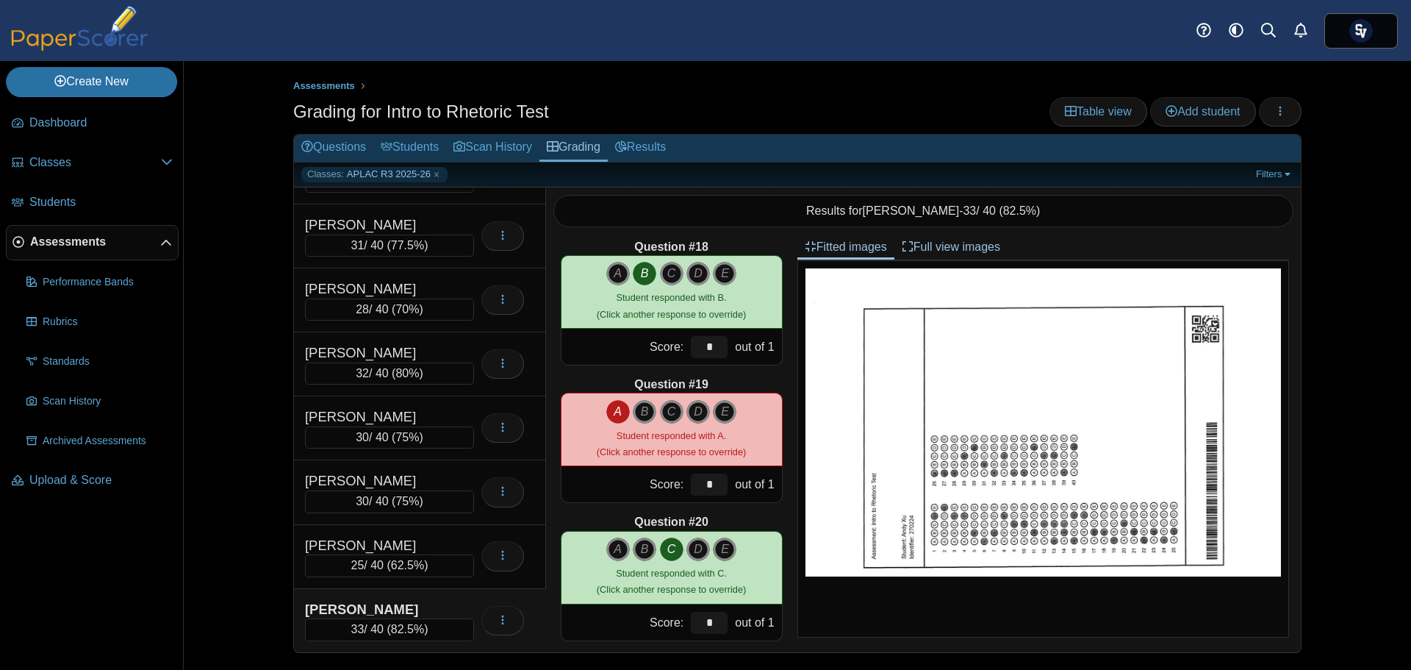
scroll to position [0, 0]
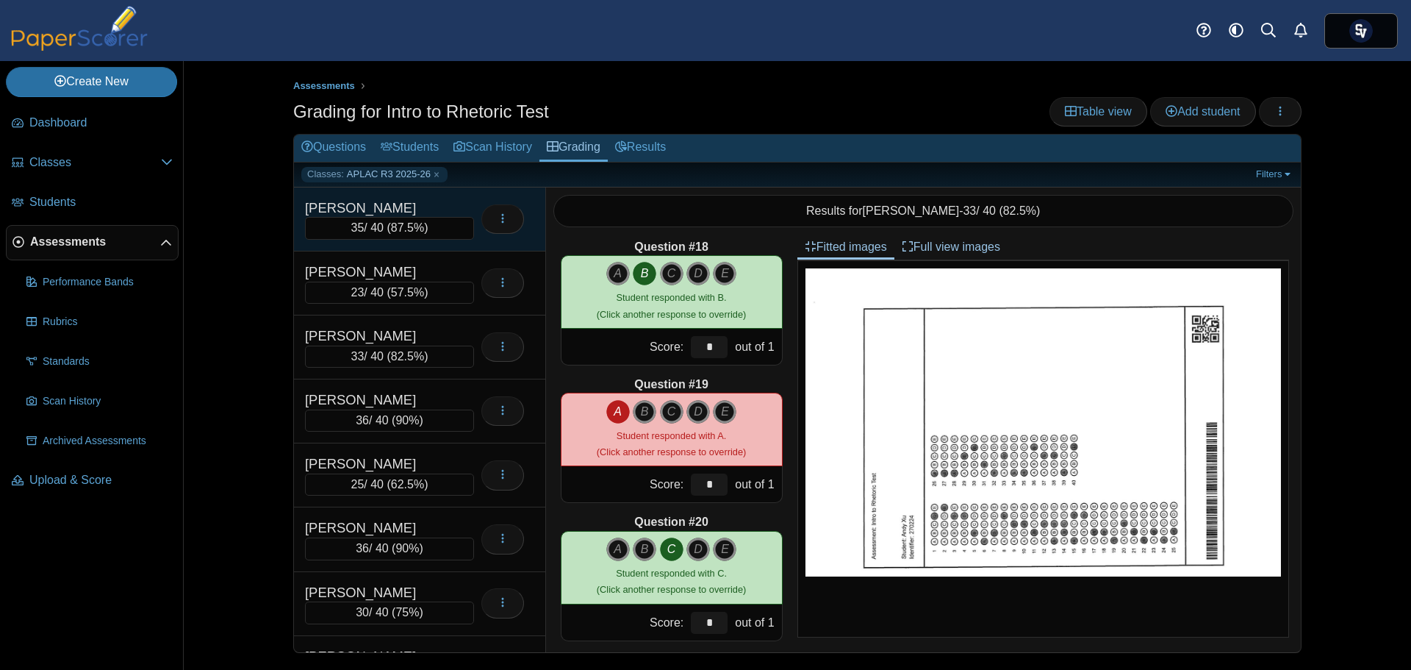
click at [406, 215] on div "[PERSON_NAME]" at bounding box center [378, 207] width 147 height 19
